Goal: Transaction & Acquisition: Book appointment/travel/reservation

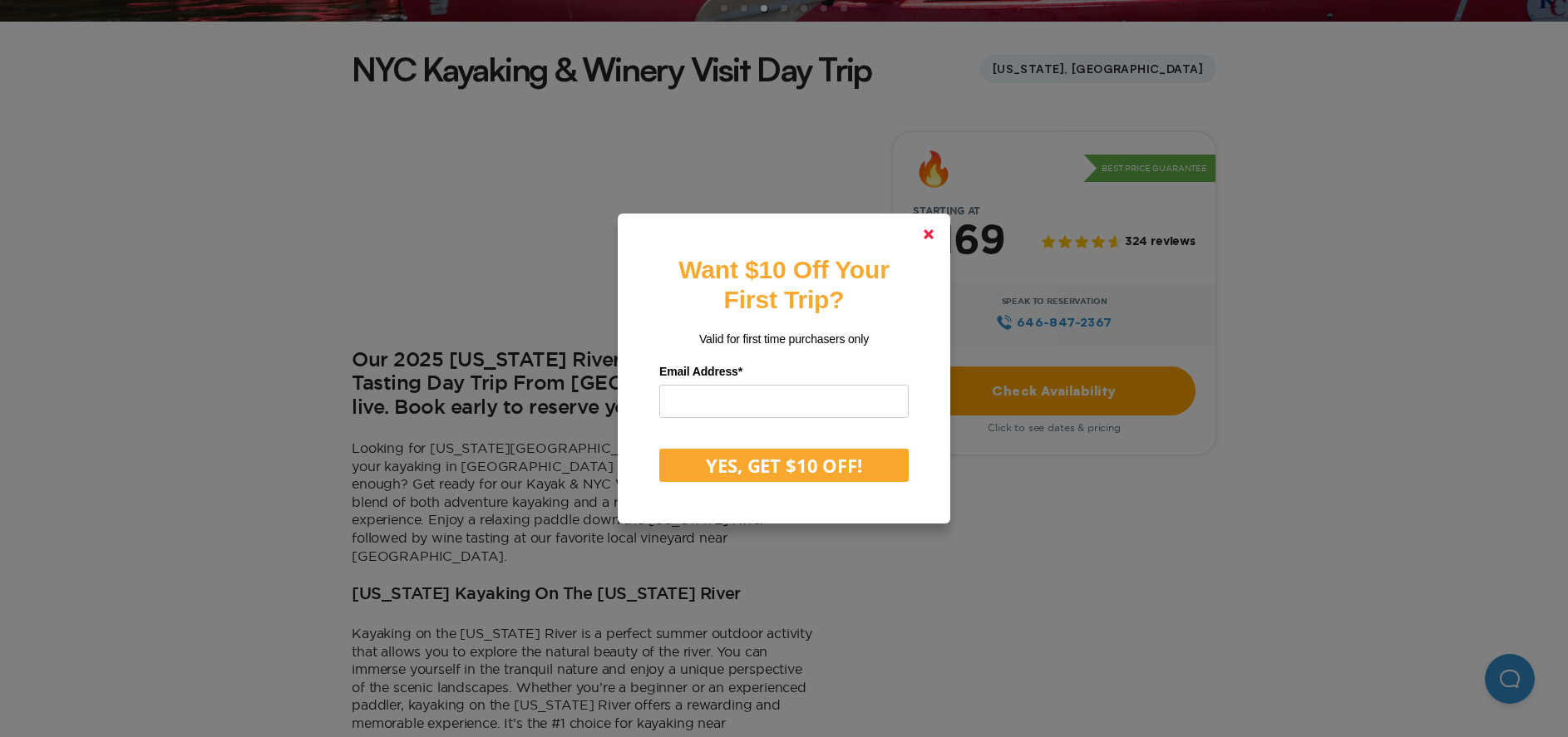
click at [934, 236] on polygon at bounding box center [928, 234] width 10 height 10
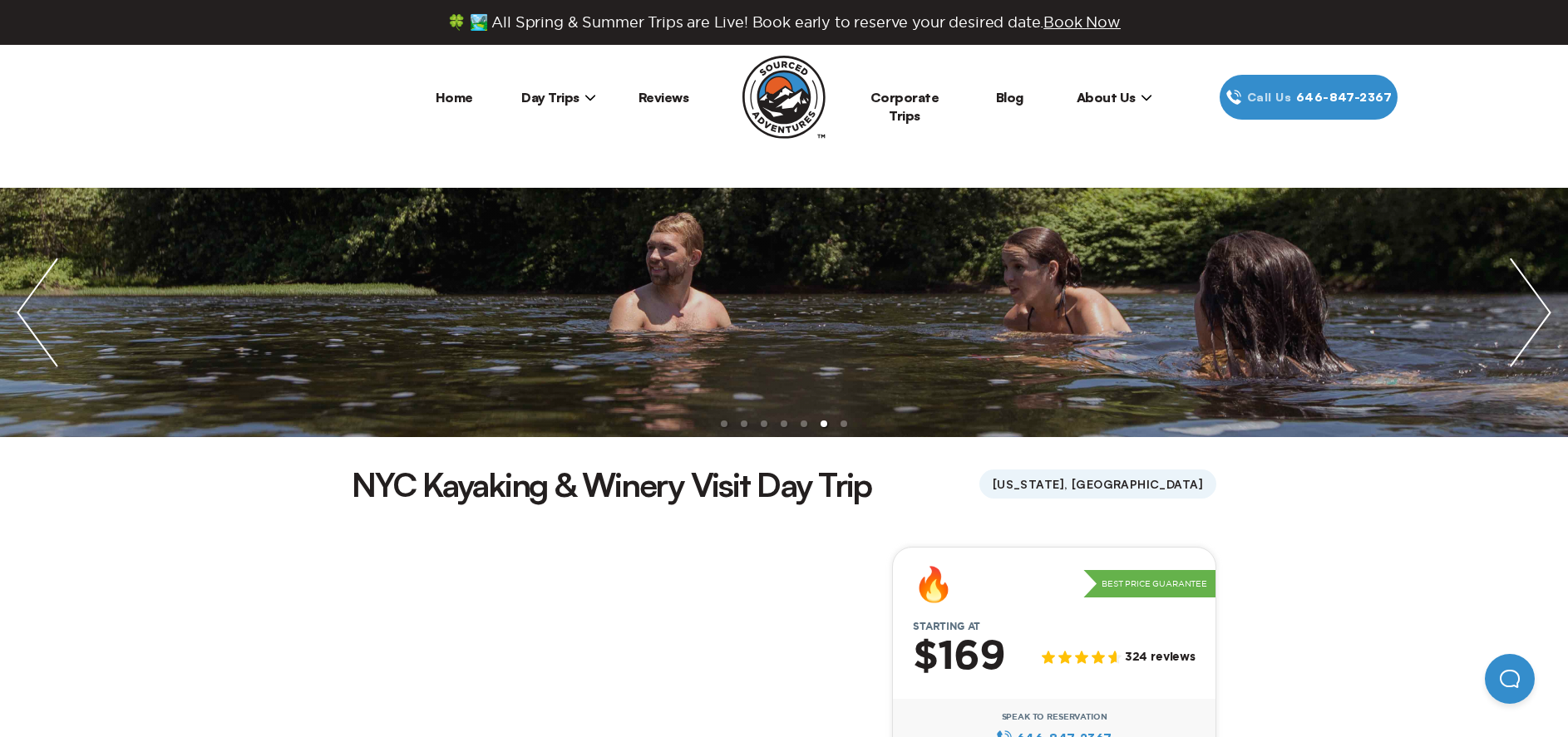
click at [17, 294] on img "previous slide / item" at bounding box center [38, 312] width 75 height 250
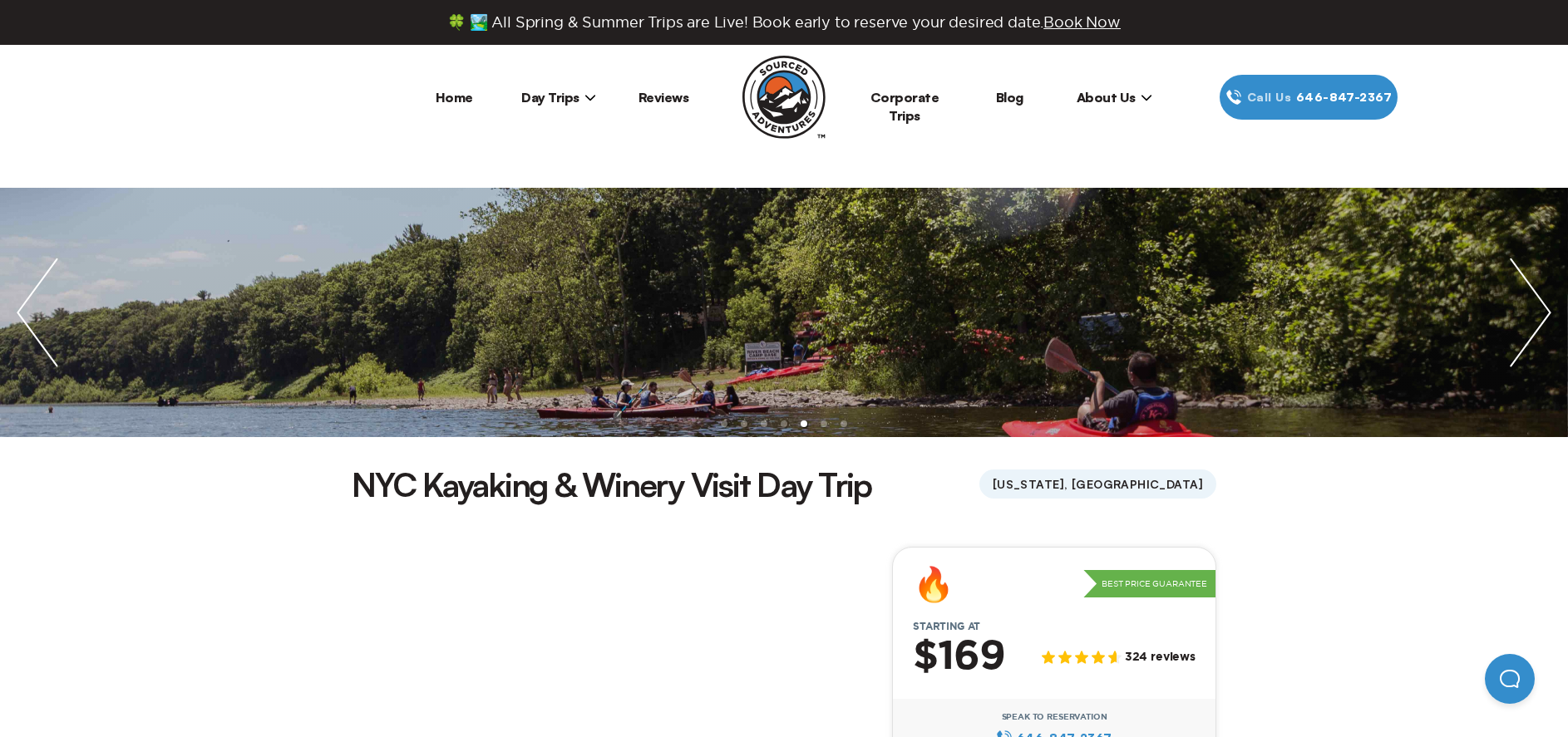
click at [17, 294] on img "previous slide / item" at bounding box center [38, 312] width 75 height 250
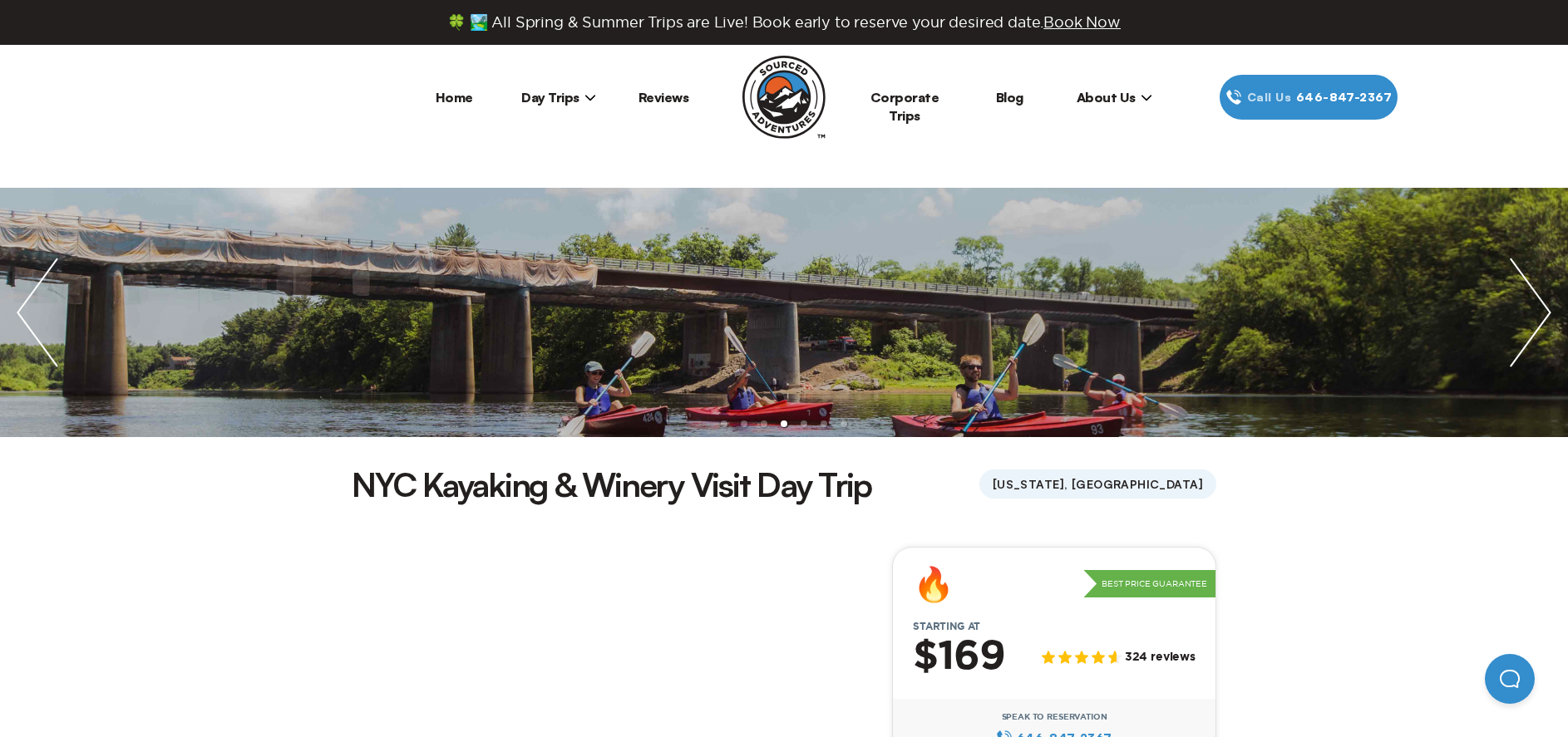
click at [17, 294] on img "previous slide / item" at bounding box center [38, 312] width 75 height 250
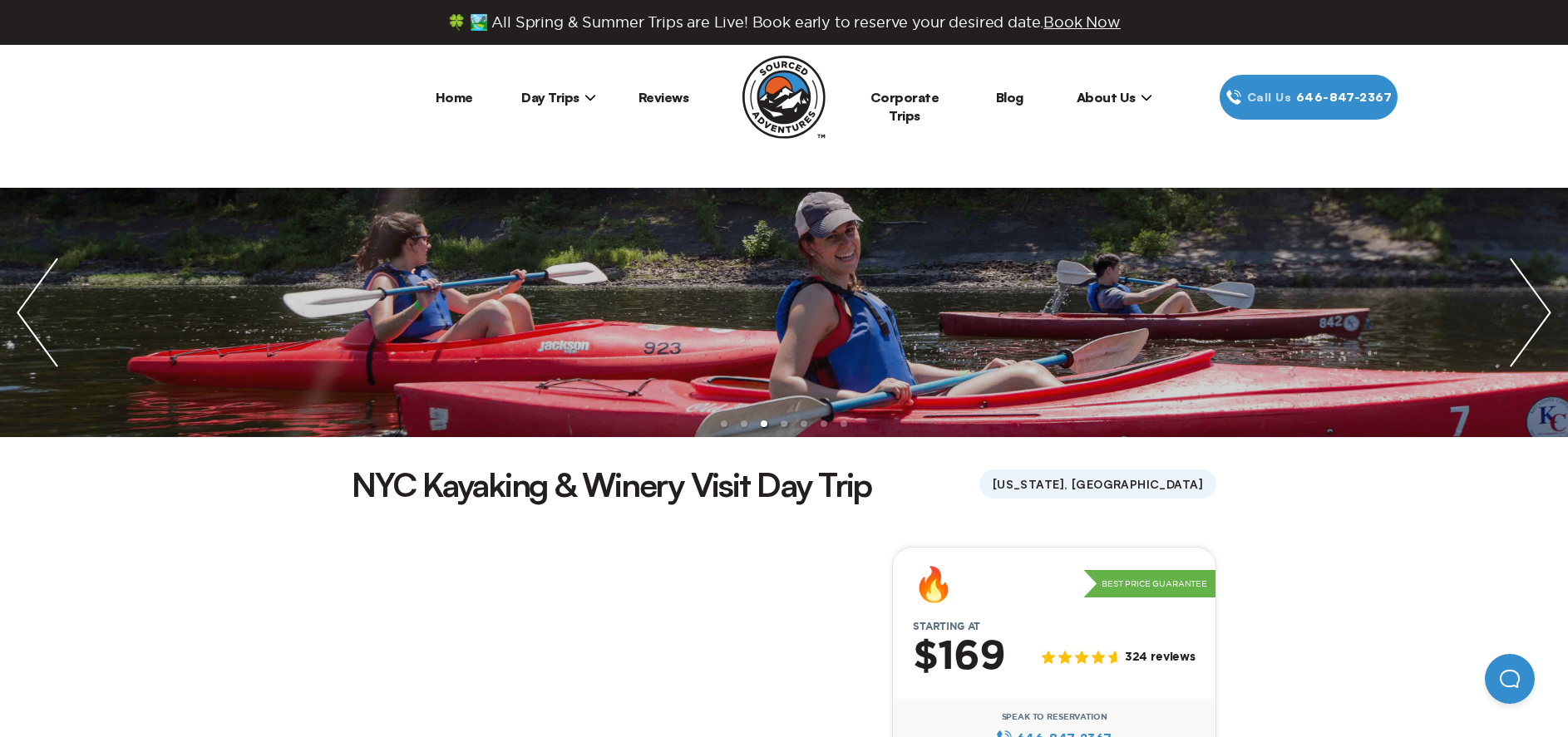
click at [17, 294] on img "previous slide / item" at bounding box center [38, 312] width 75 height 250
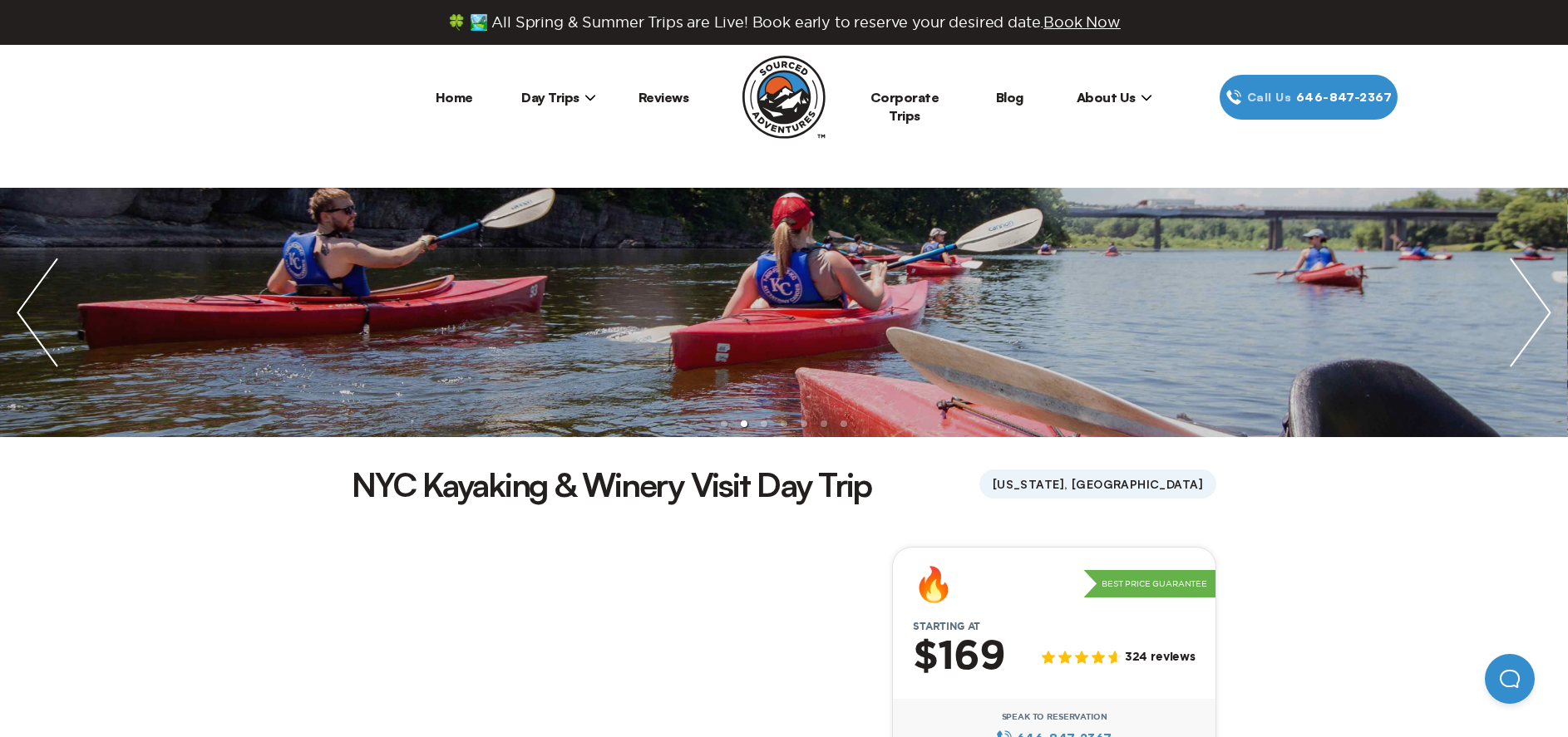
click at [1563, 335] on img "next slide / item" at bounding box center [1530, 312] width 75 height 250
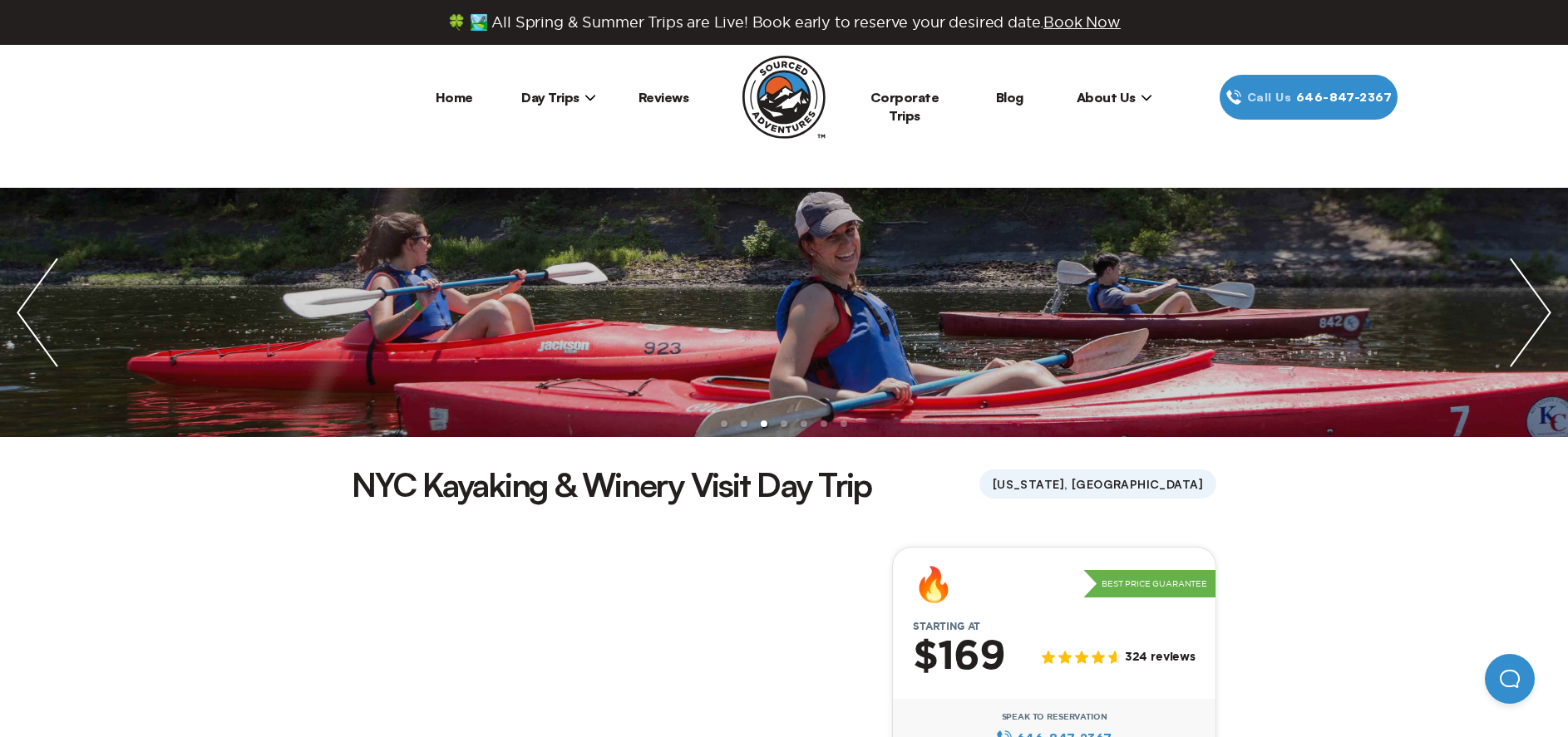
click at [1547, 327] on img "next slide / item" at bounding box center [1530, 312] width 75 height 250
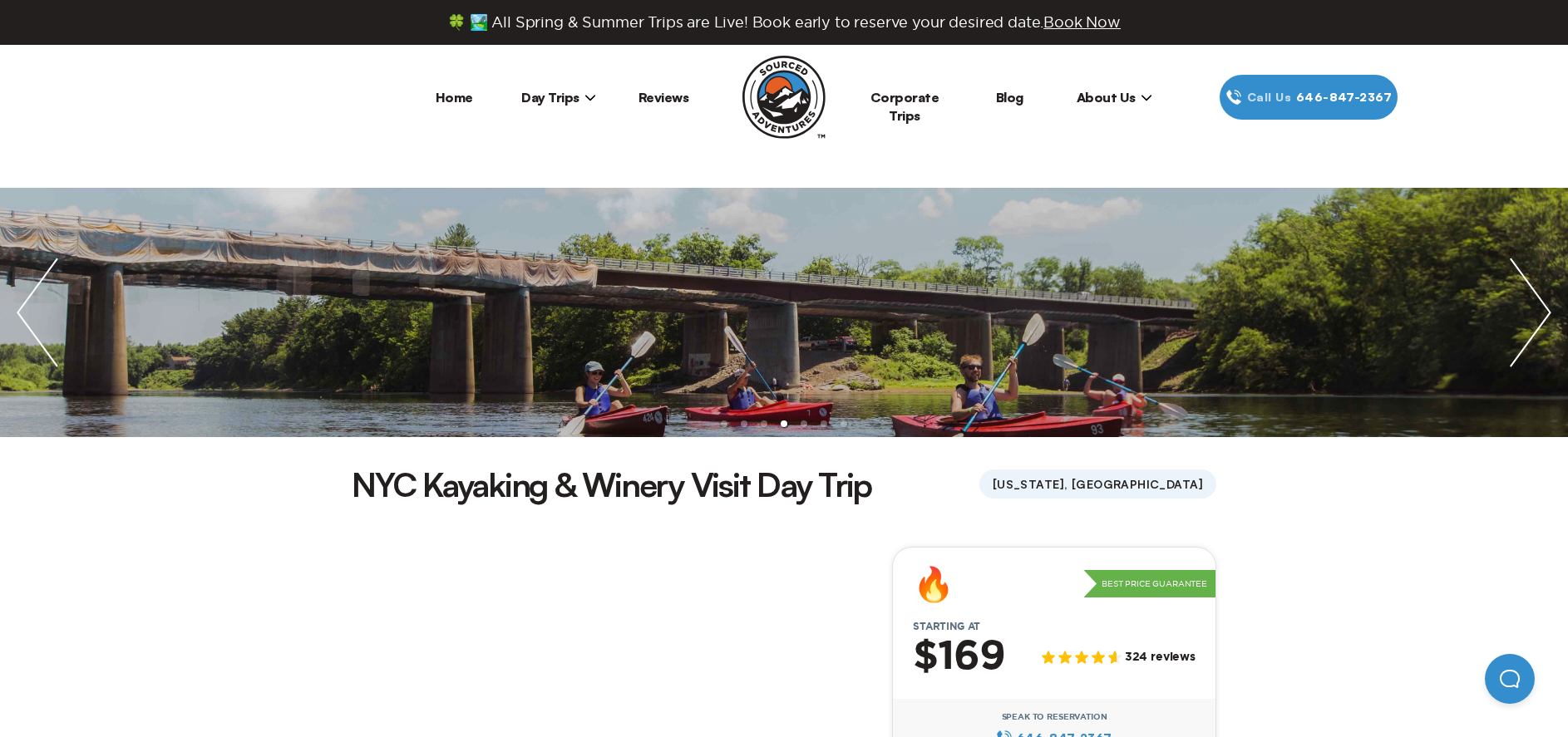
click at [1547, 327] on img "next slide / item" at bounding box center [1530, 312] width 75 height 250
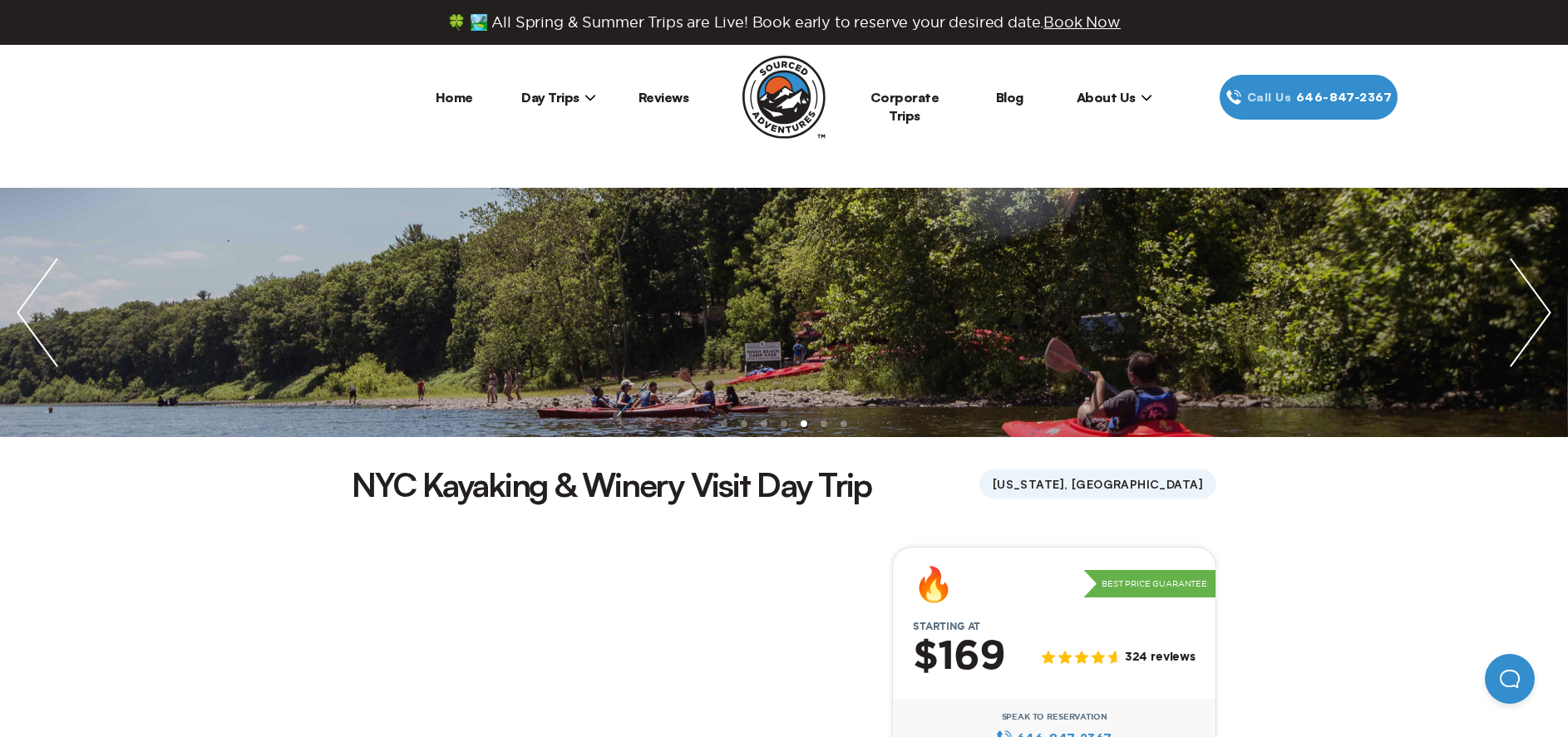
click at [1547, 327] on img "next slide / item" at bounding box center [1530, 312] width 75 height 250
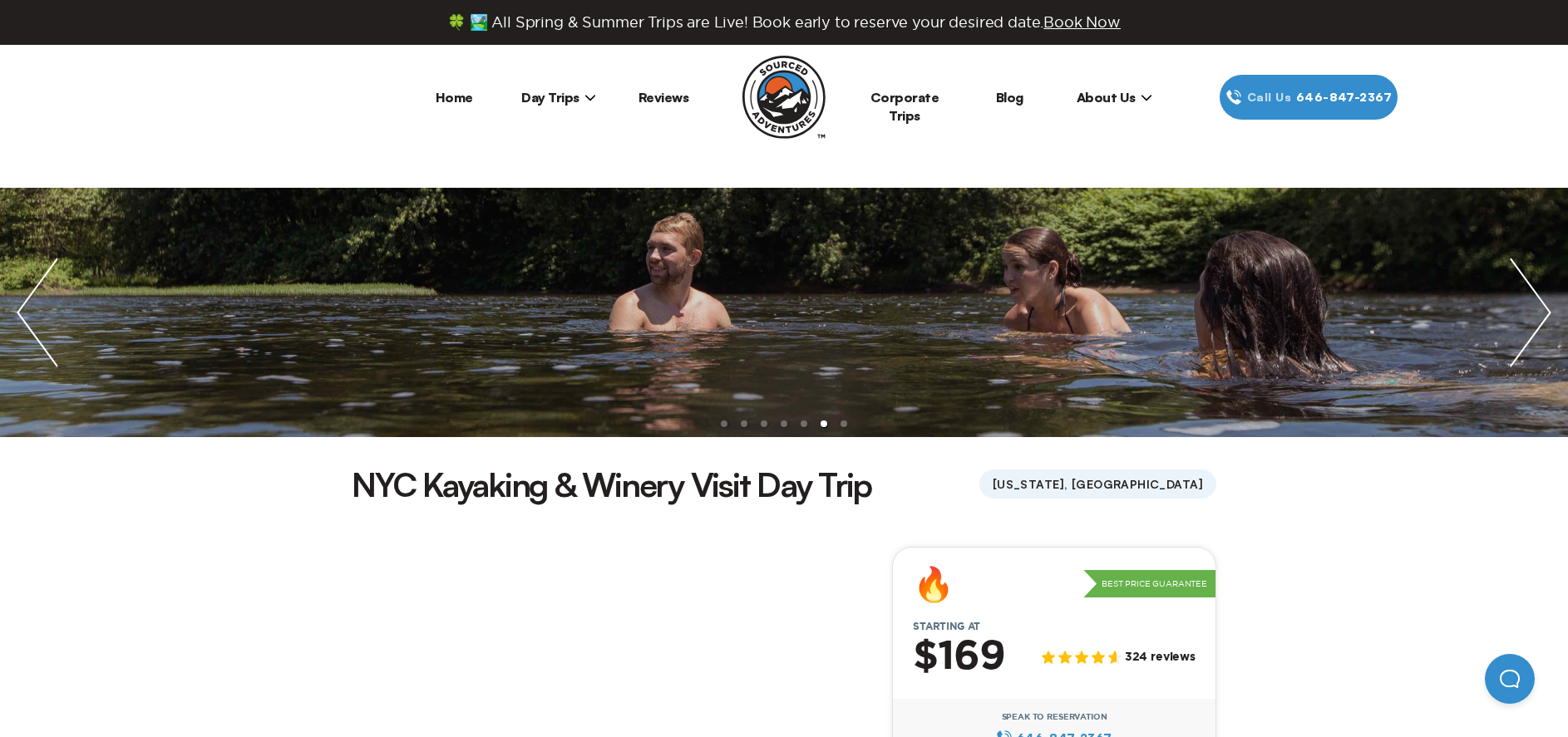
click at [1547, 327] on img "next slide / item" at bounding box center [1530, 312] width 75 height 250
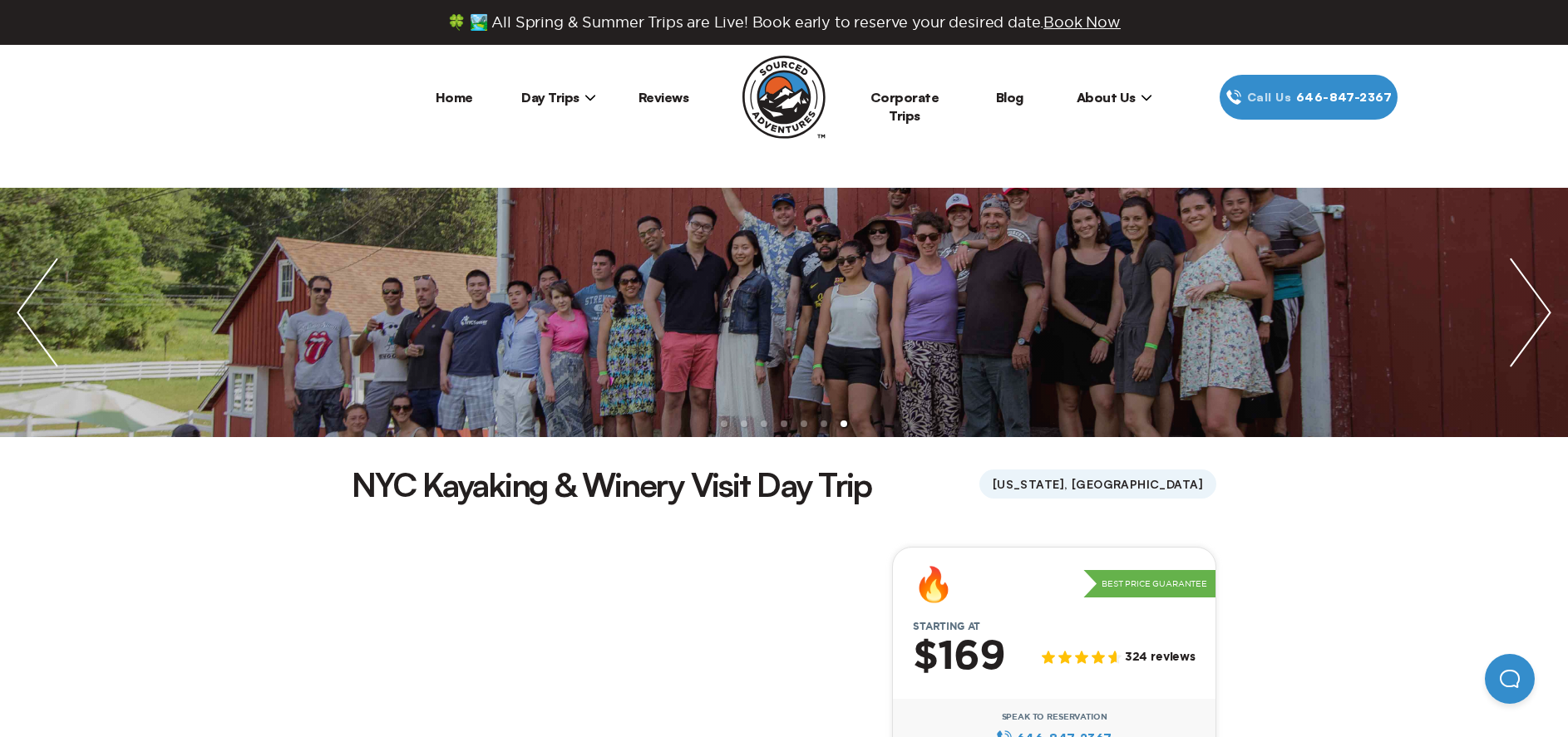
click at [1547, 327] on img "next slide / item" at bounding box center [1530, 312] width 75 height 250
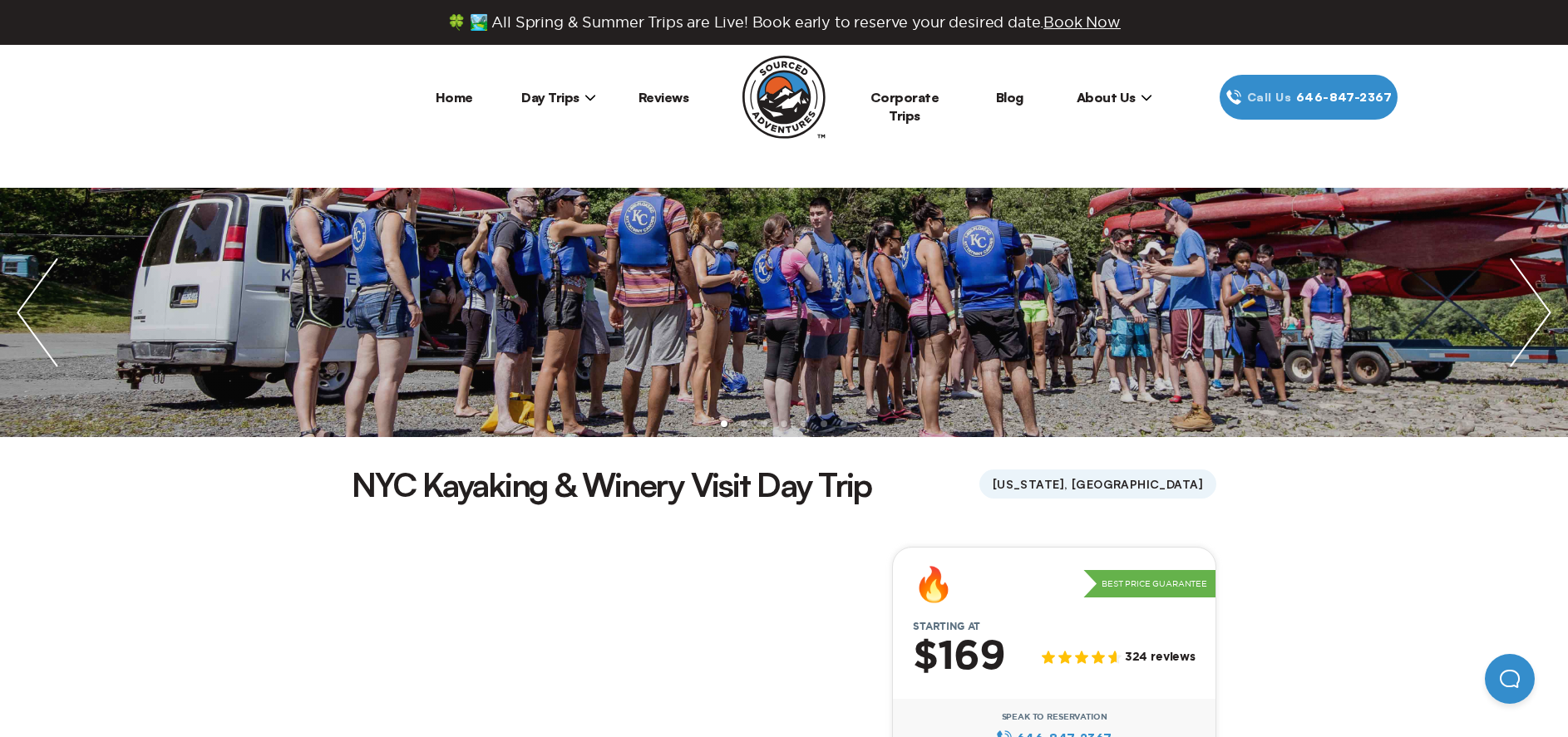
click at [1547, 327] on img "next slide / item" at bounding box center [1530, 312] width 75 height 250
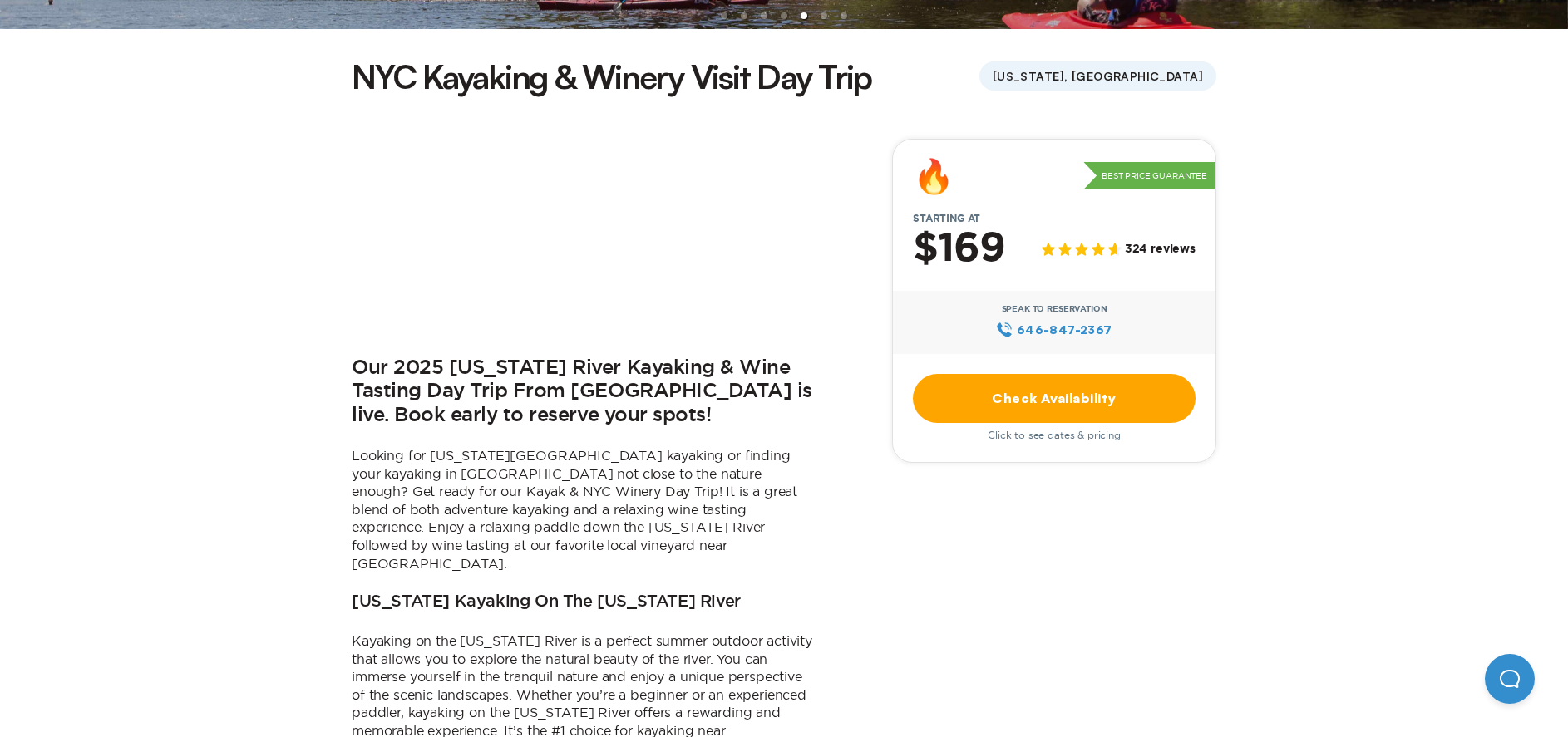
scroll to position [83, 0]
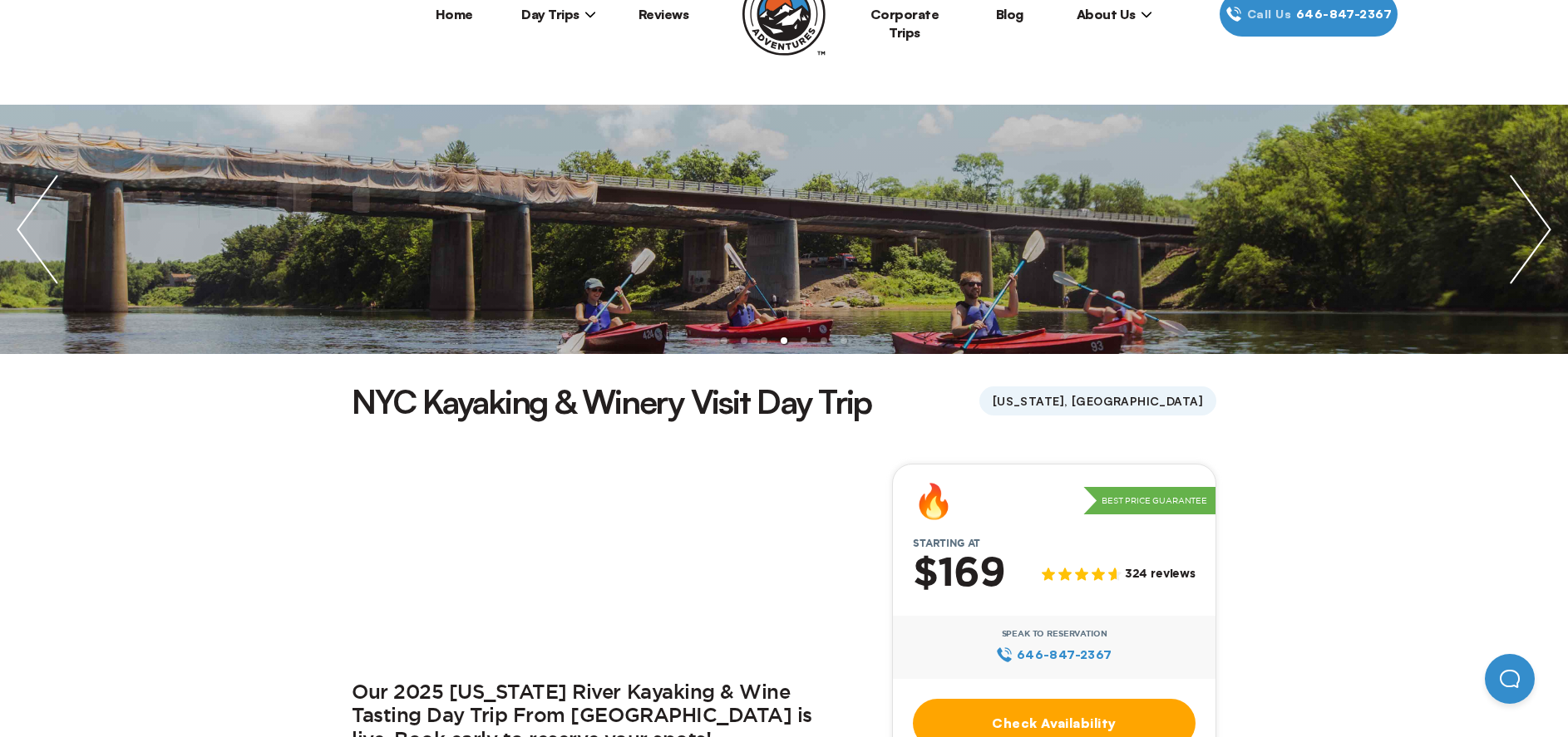
click at [558, 13] on span "Day Trips" at bounding box center [559, 14] width 75 height 17
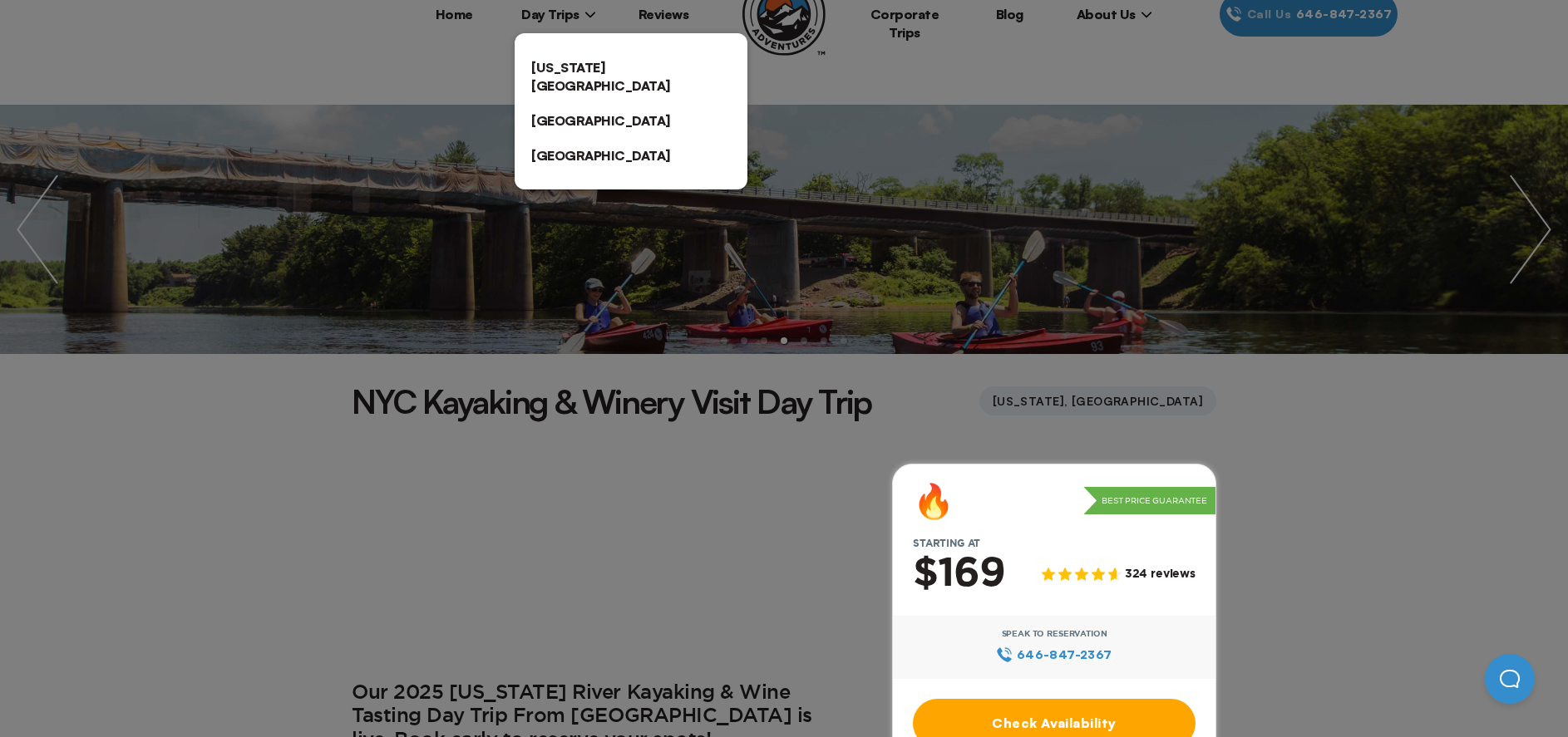
click at [571, 64] on link "[US_STATE][GEOGRAPHIC_DATA]" at bounding box center [631, 76] width 233 height 53
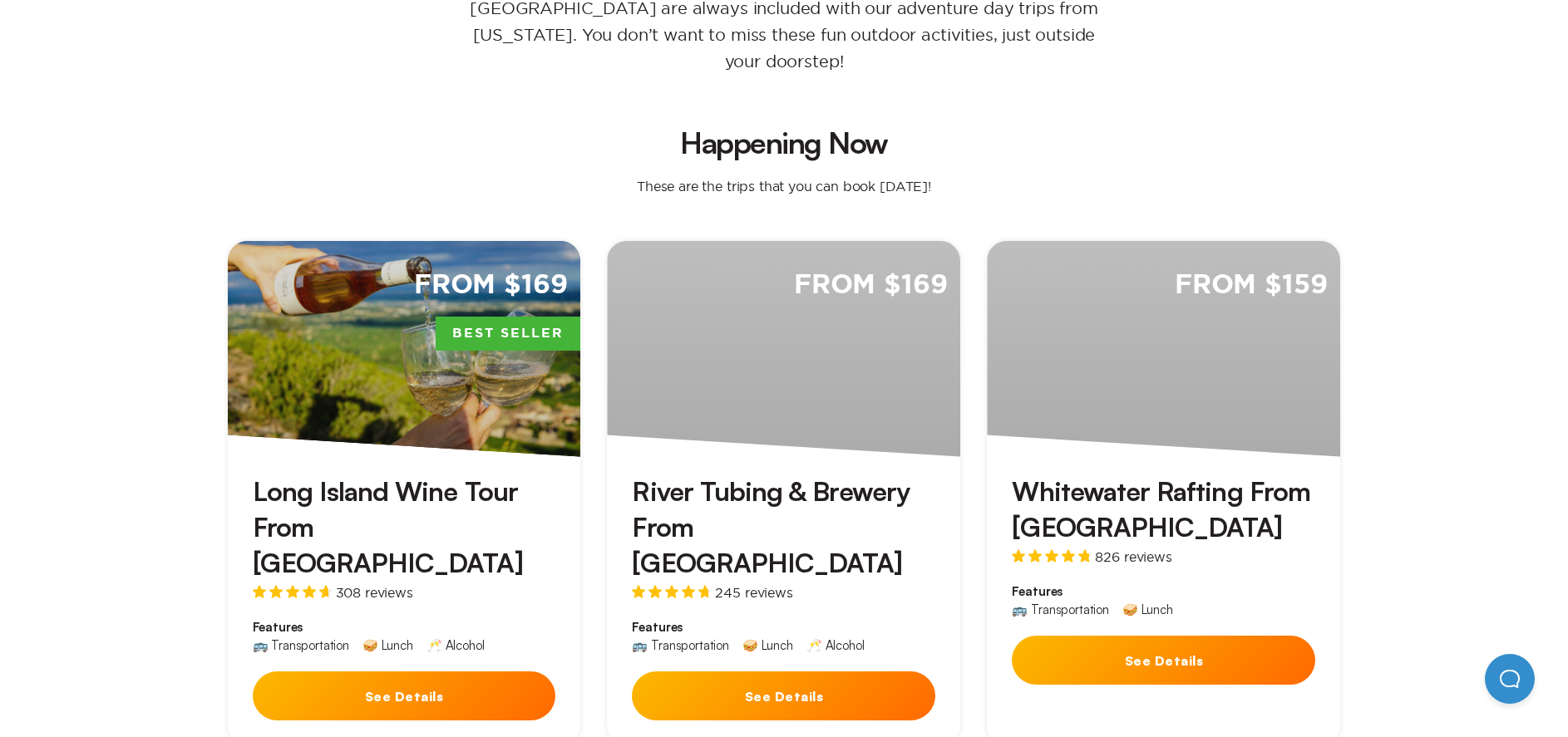
scroll to position [333, 0]
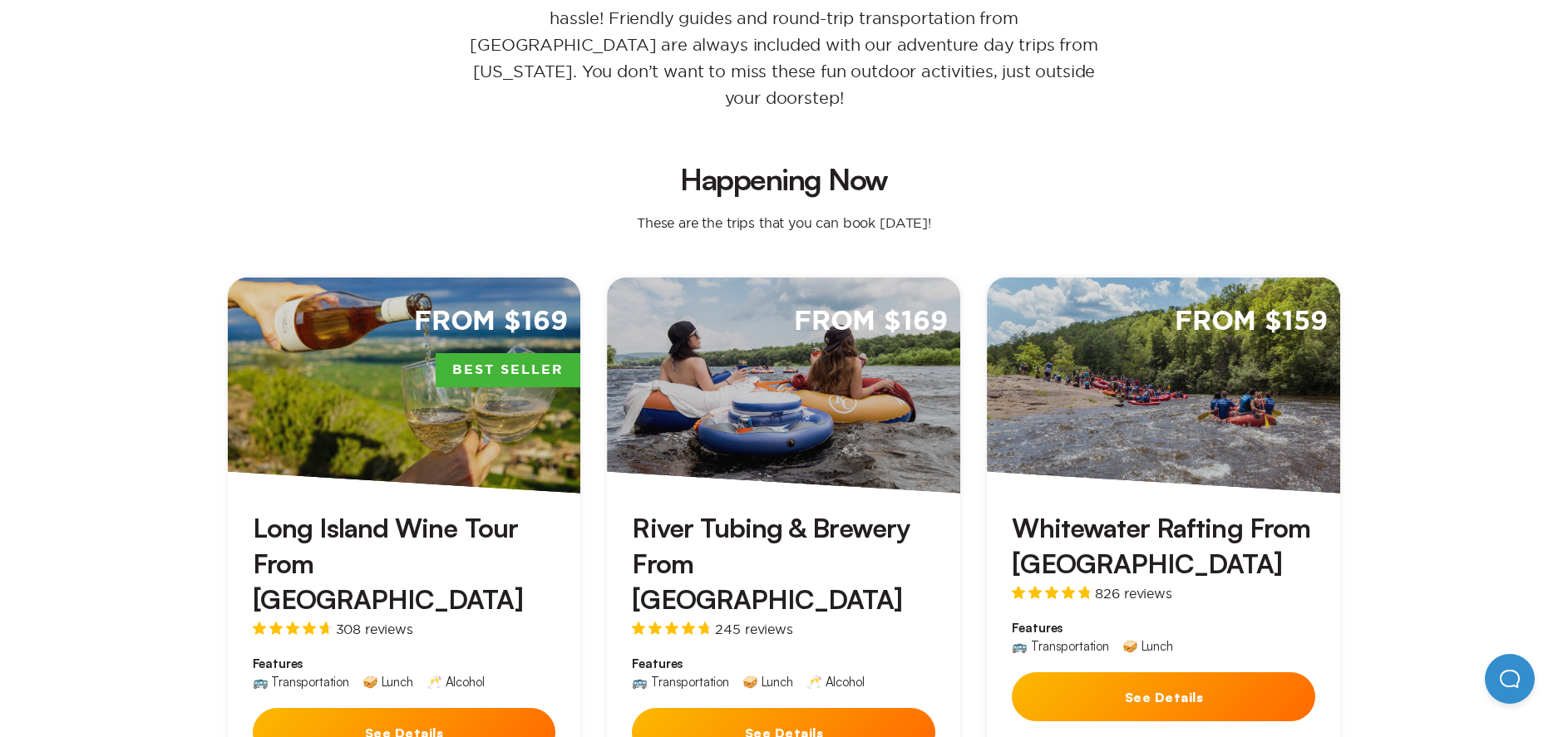
click at [356, 385] on div "From $169 Best Seller" at bounding box center [404, 385] width 353 height 216
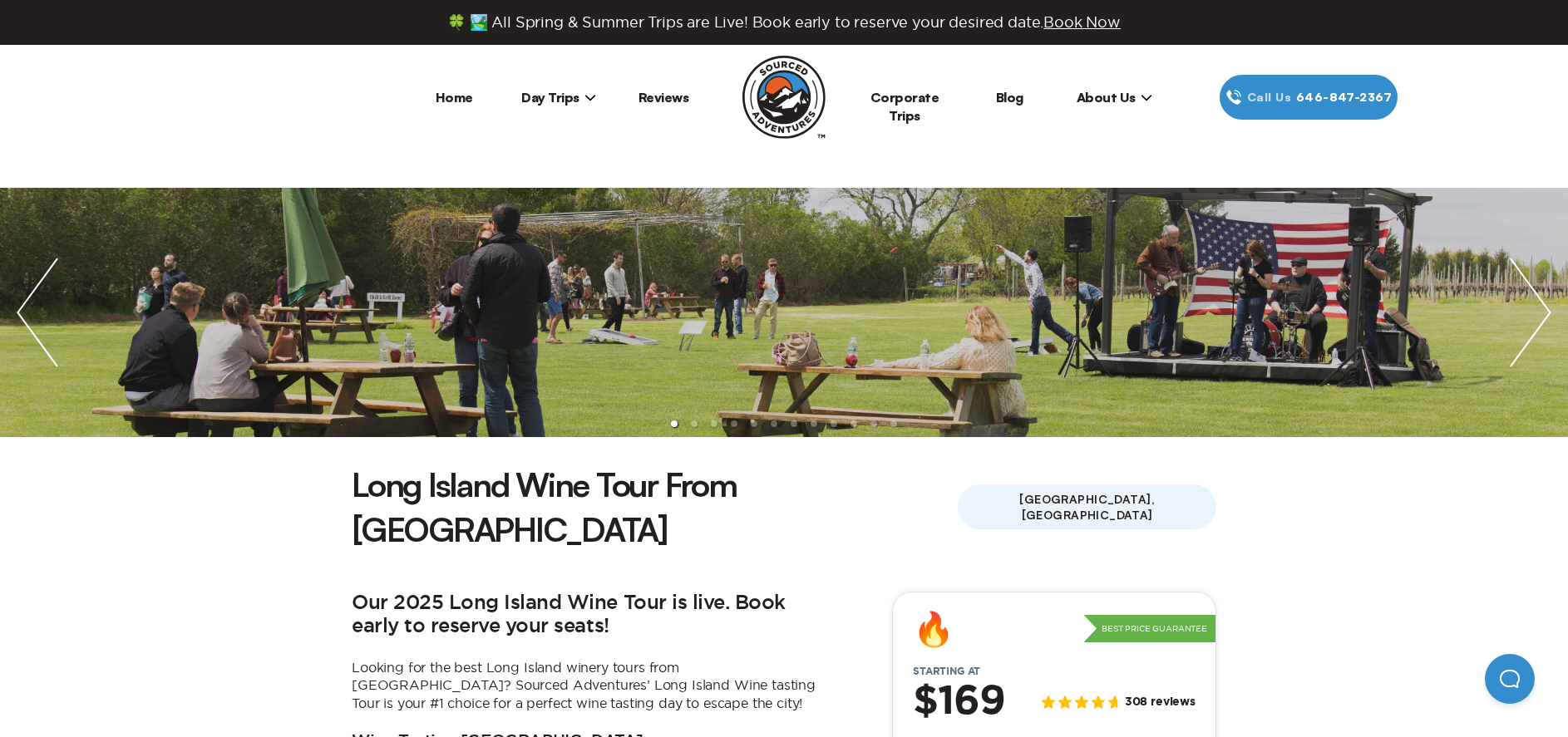
scroll to position [416, 0]
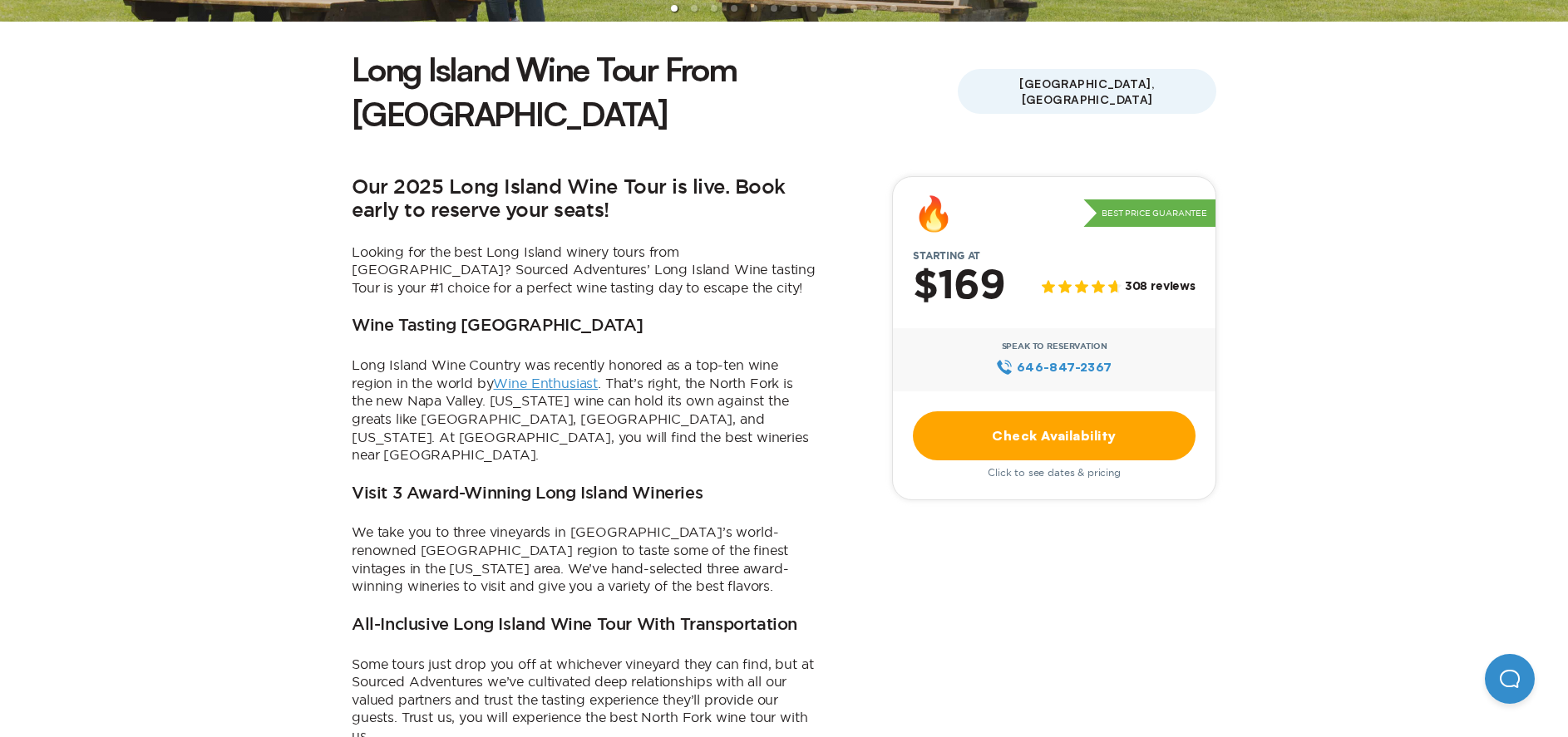
click at [1064, 411] on link "Check Availability" at bounding box center [1055, 436] width 283 height 49
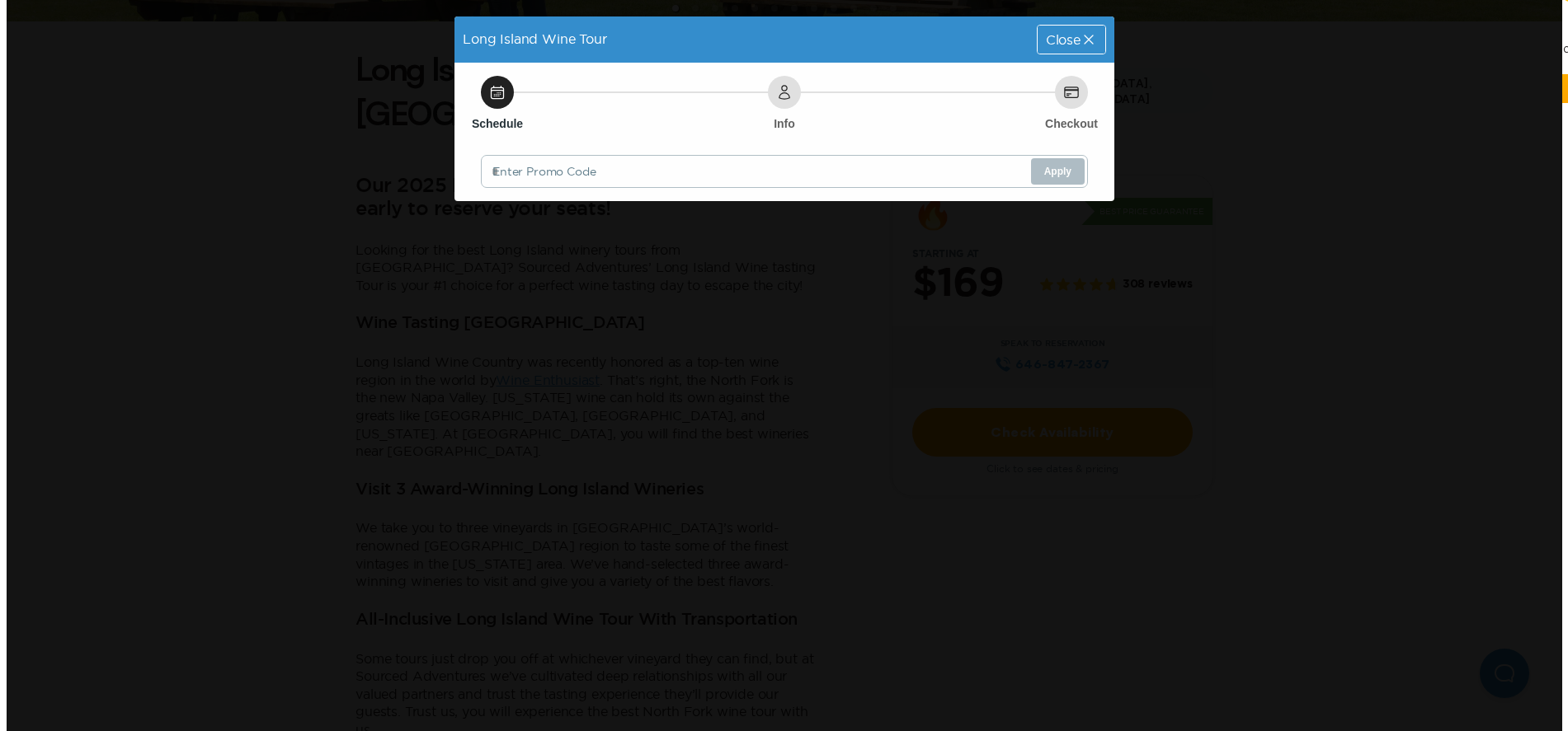
scroll to position [0, 0]
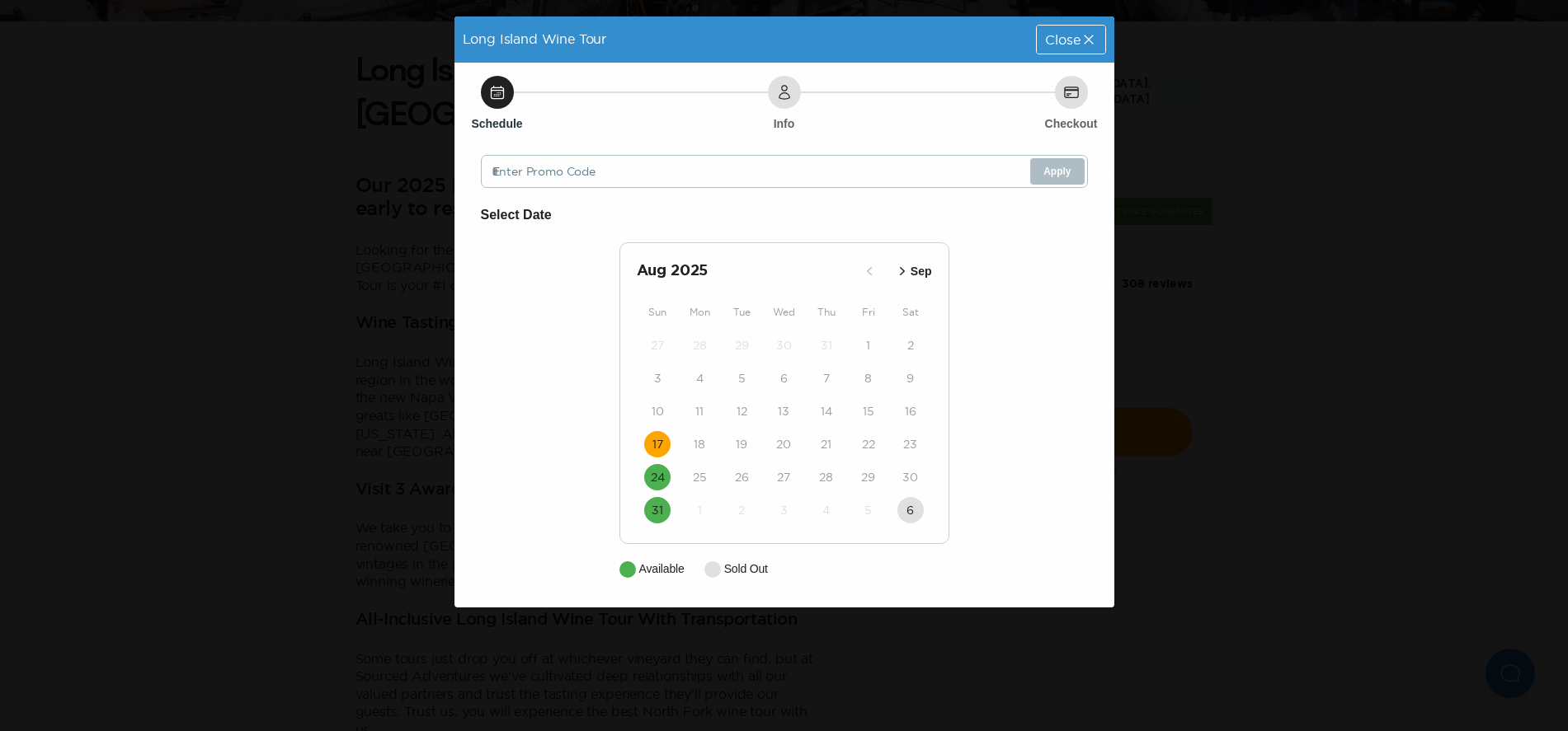
click at [661, 438] on time "17" at bounding box center [658, 444] width 11 height 17
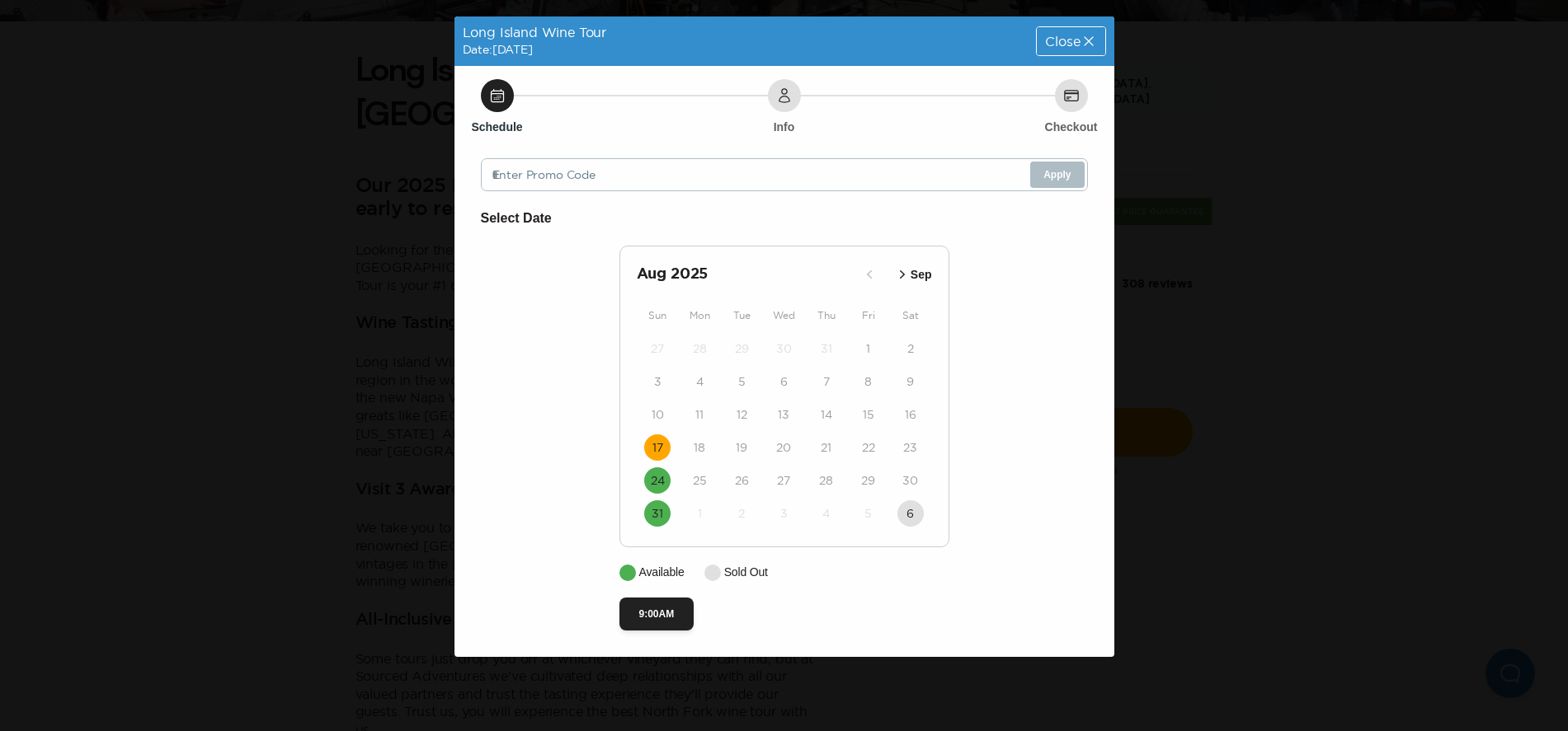
click at [901, 275] on icon "button" at bounding box center [902, 274] width 17 height 17
click at [907, 270] on icon "button" at bounding box center [903, 274] width 17 height 17
click at [1082, 42] on icon at bounding box center [1089, 41] width 17 height 17
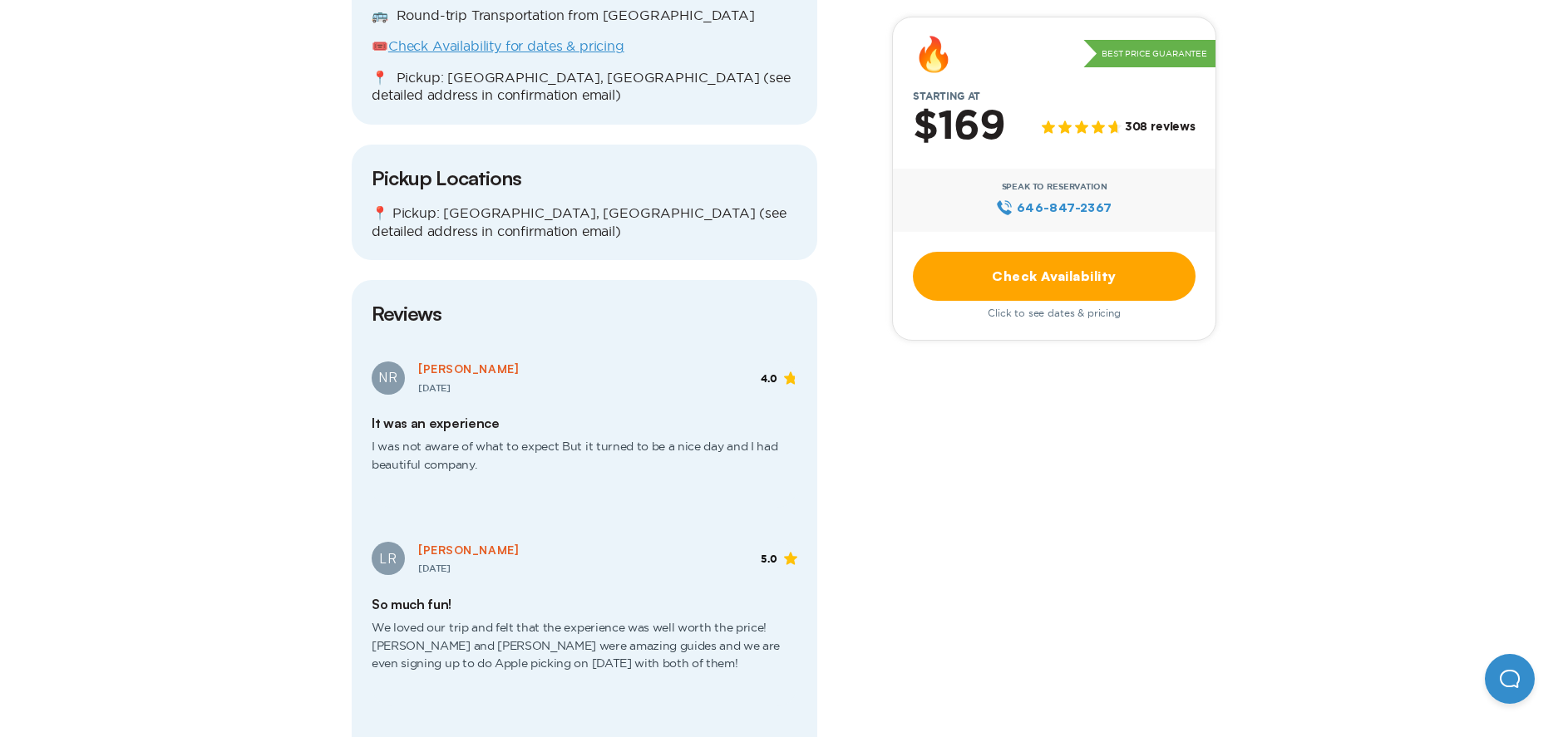
scroll to position [1912, 0]
